Goal: Information Seeking & Learning: Learn about a topic

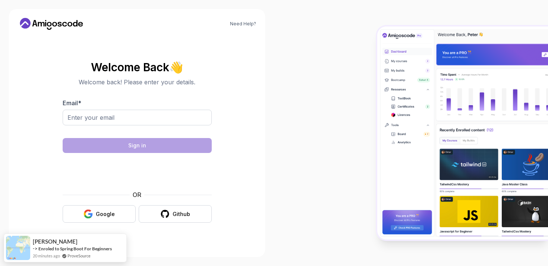
click at [378, 68] on body "Need Help? Welcome Back 👋 Welcome back! Please enter your details. Email * Sign…" at bounding box center [274, 133] width 548 height 266
click at [163, 116] on input "Email *" at bounding box center [137, 118] width 149 height 16
click at [150, 114] on input "Email *" at bounding box center [137, 118] width 149 height 16
click at [96, 216] on div "Google" at bounding box center [105, 213] width 19 height 7
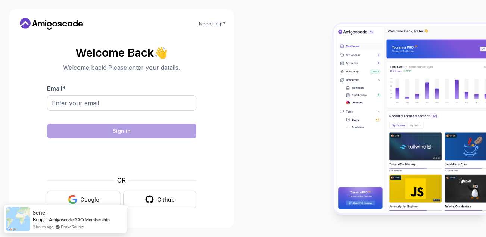
click at [82, 198] on div "Google" at bounding box center [89, 199] width 19 height 7
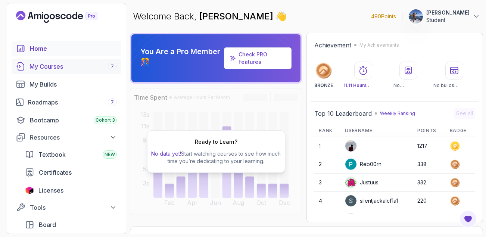
click at [72, 70] on div "My Courses 7" at bounding box center [72, 66] width 87 height 9
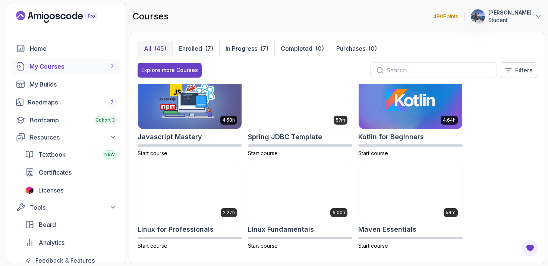
scroll to position [1181, 0]
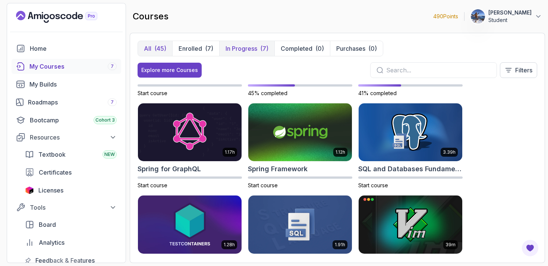
click at [241, 42] on button "In Progress (7)" at bounding box center [246, 48] width 55 height 15
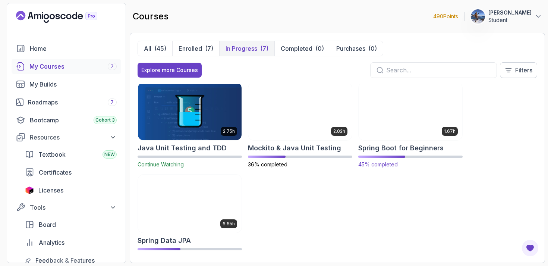
scroll to position [109, 0]
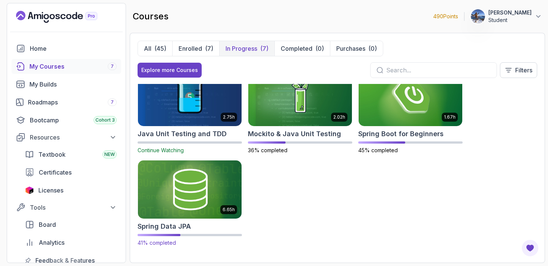
click at [196, 185] on img at bounding box center [189, 189] width 109 height 61
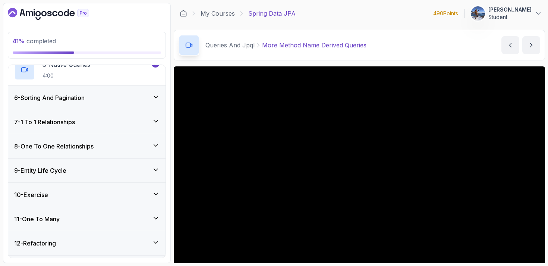
scroll to position [311, 0]
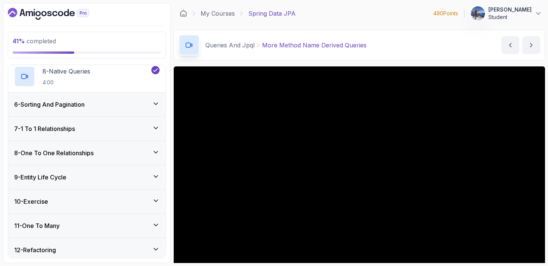
click at [125, 173] on div "9 - Entity Life Cycle" at bounding box center [86, 177] width 145 height 9
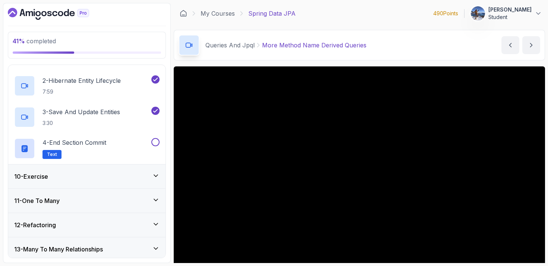
scroll to position [239, 0]
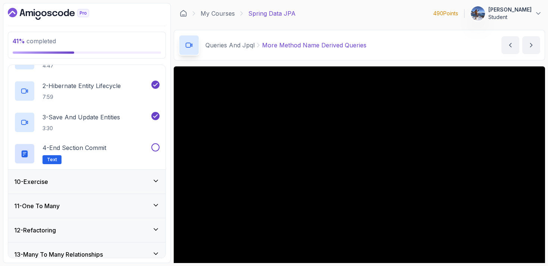
click at [120, 179] on div "10 - Exercise" at bounding box center [86, 181] width 145 height 9
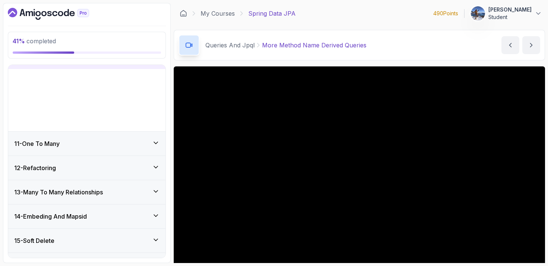
scroll to position [225, 0]
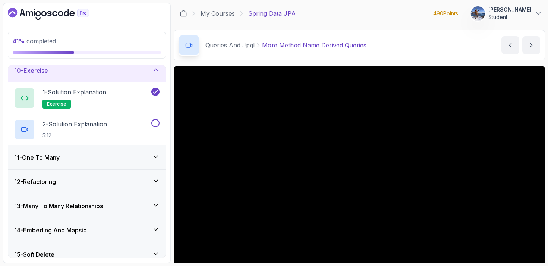
click at [125, 164] on div "11 - One To Many" at bounding box center [86, 157] width 157 height 24
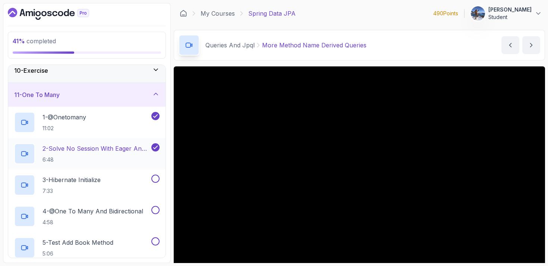
click at [101, 155] on h2 "2 - Solve No Session With Eager And Fetch 6:48" at bounding box center [96, 153] width 107 height 19
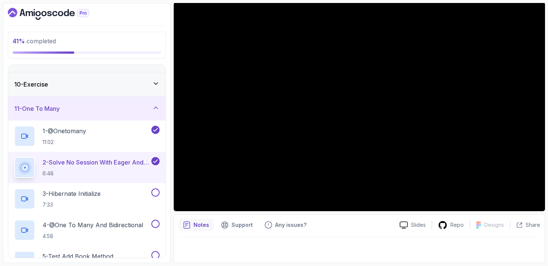
scroll to position [201, 0]
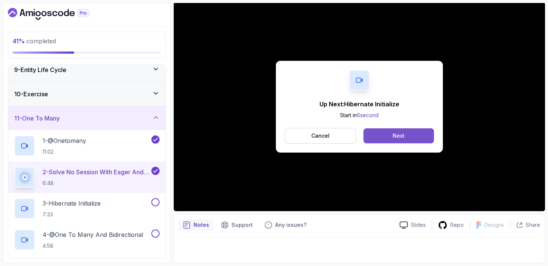
click at [392, 139] on button "Next" at bounding box center [399, 135] width 70 height 15
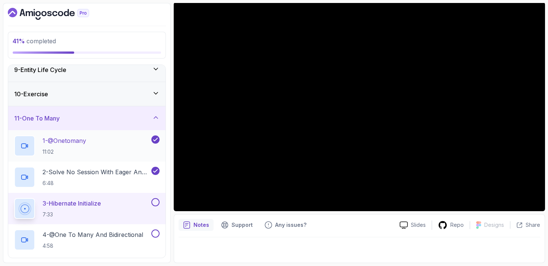
scroll to position [238, 0]
